Goal: Task Accomplishment & Management: Use online tool/utility

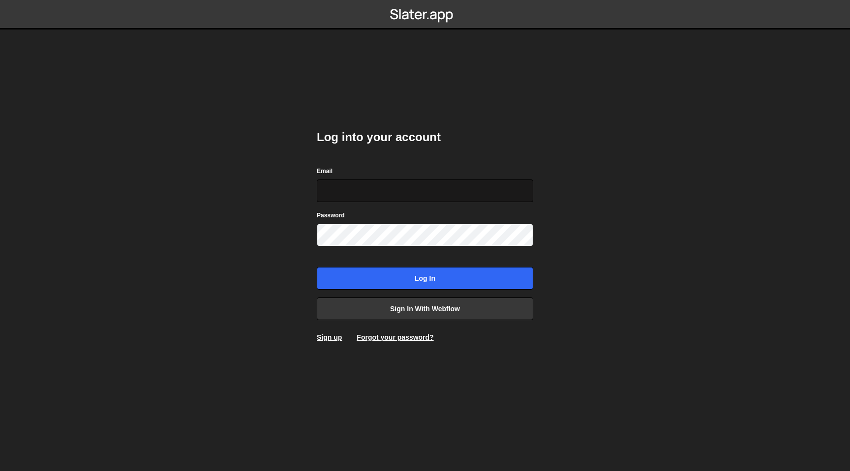
click at [375, 190] on input "Email" at bounding box center [425, 191] width 216 height 23
click at [518, 197] on input "Email" at bounding box center [425, 191] width 216 height 23
click at [425, 0] on com-1password-button at bounding box center [425, 0] width 0 height 0
type input "connect@dotfun.co"
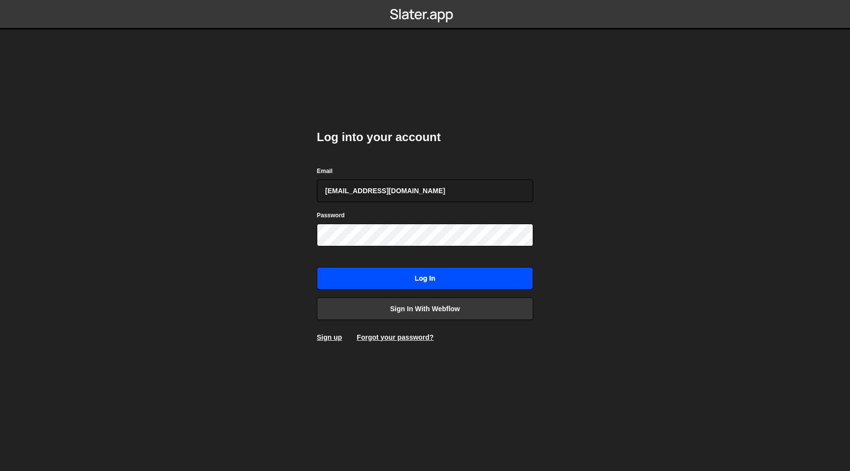
click at [403, 271] on input "Log in" at bounding box center [425, 278] width 216 height 23
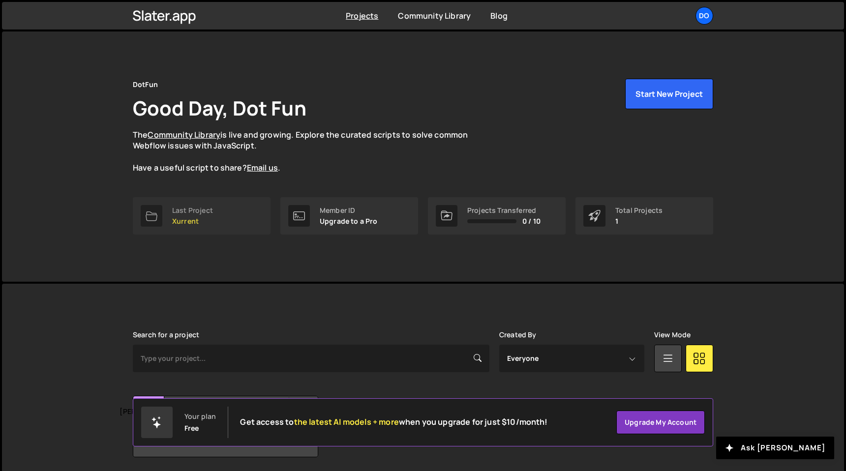
click at [211, 216] on div "Last Project Xurrent" at bounding box center [192, 216] width 41 height 19
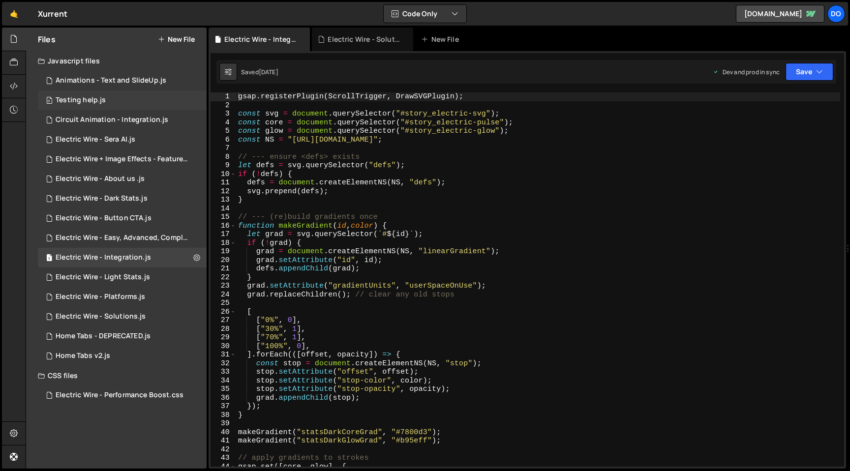
scroll to position [28484, 0]
